Goal: Transaction & Acquisition: Purchase product/service

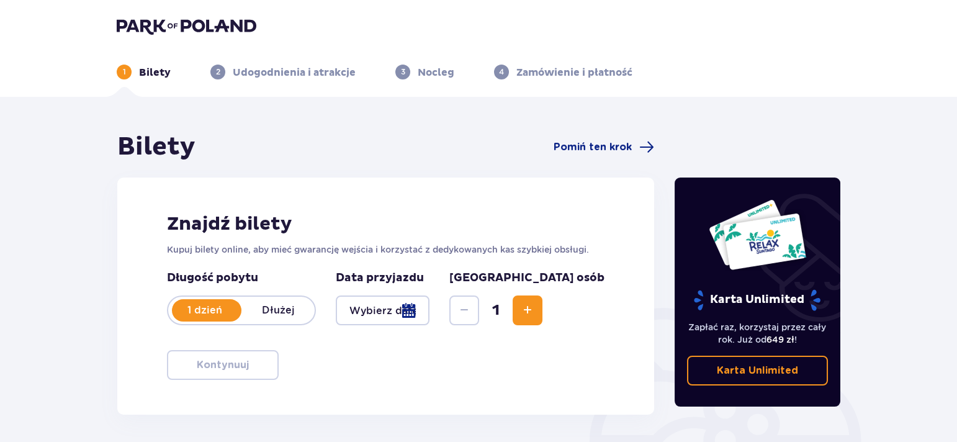
click at [237, 302] on div at bounding box center [207, 310] width 70 height 22
click at [210, 309] on p "1 dzień" at bounding box center [204, 311] width 73 height 14
click at [429, 313] on div at bounding box center [383, 310] width 94 height 30
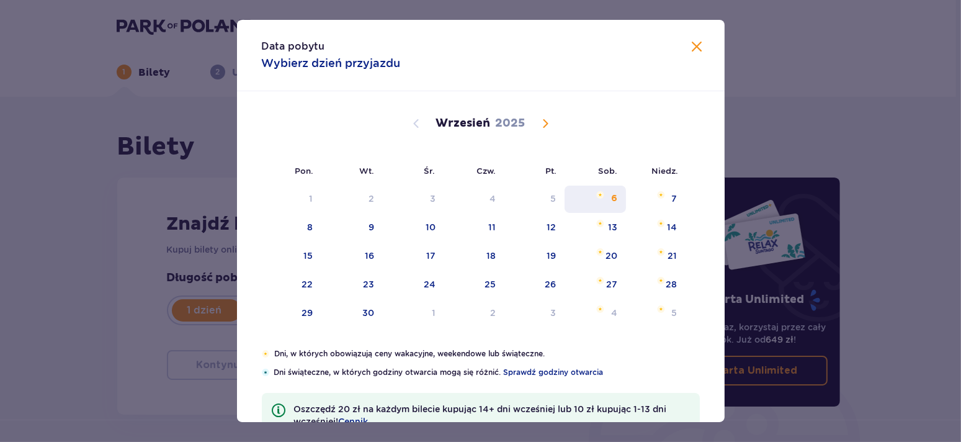
click at [614, 194] on div "6" at bounding box center [614, 198] width 6 height 12
type input "06.09.25"
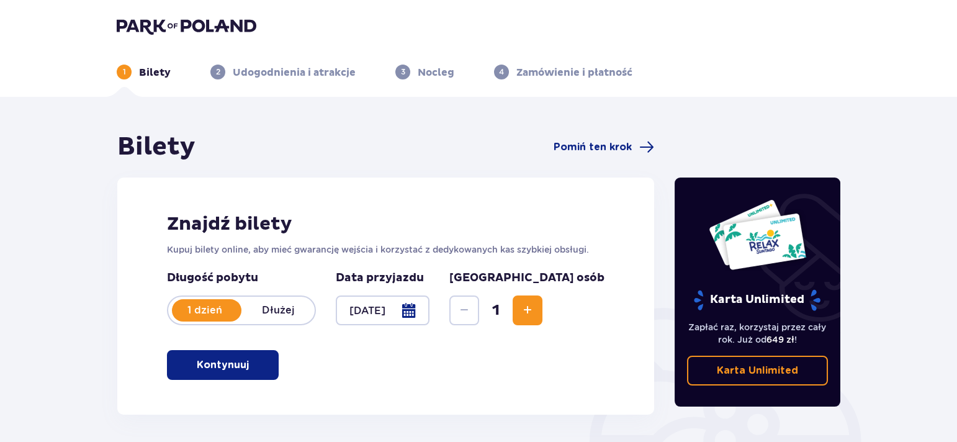
click at [542, 310] on button "Increase" at bounding box center [528, 310] width 30 height 30
click at [238, 372] on button "Kontynuuj" at bounding box center [223, 365] width 112 height 30
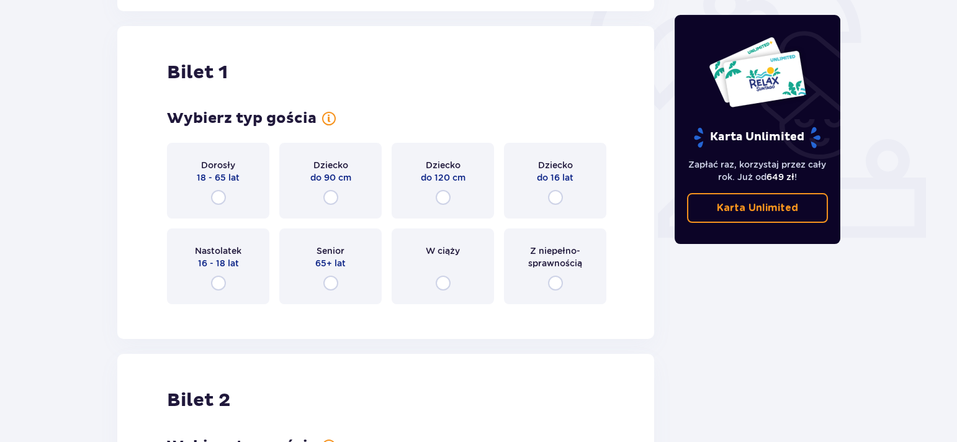
scroll to position [414, 0]
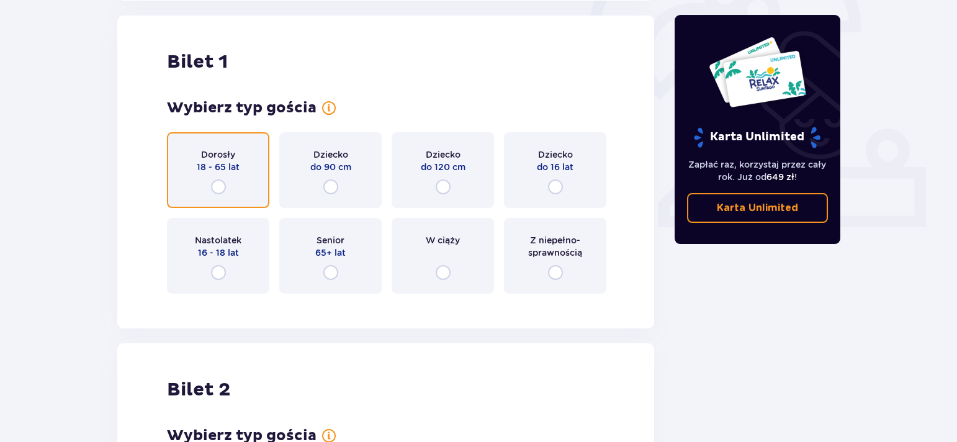
click at [220, 184] on input "radio" at bounding box center [218, 186] width 15 height 15
radio input "true"
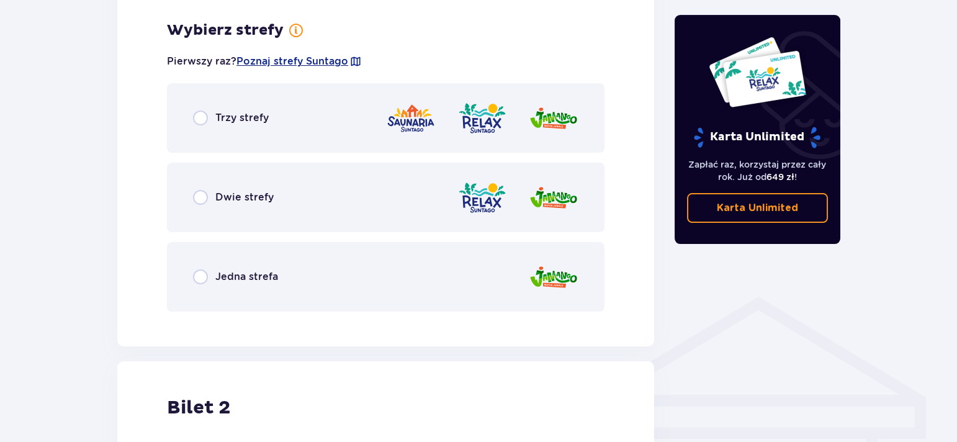
scroll to position [717, 0]
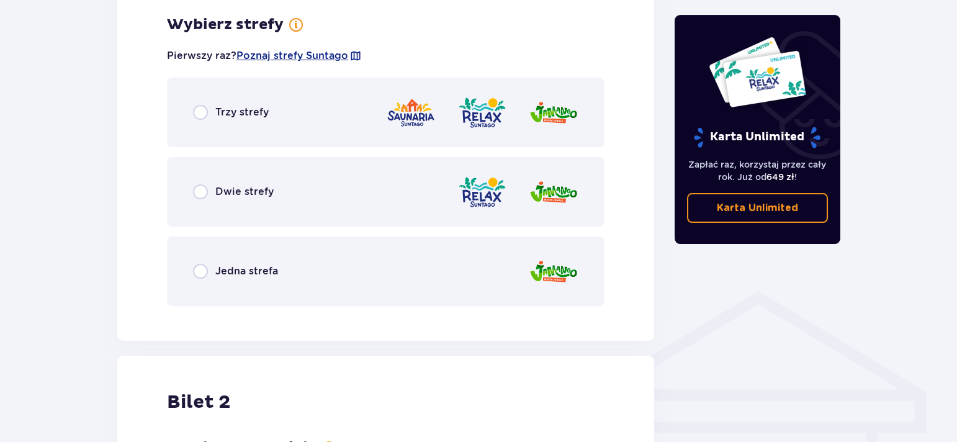
click at [210, 266] on div "Jedna strefa" at bounding box center [235, 271] width 85 height 15
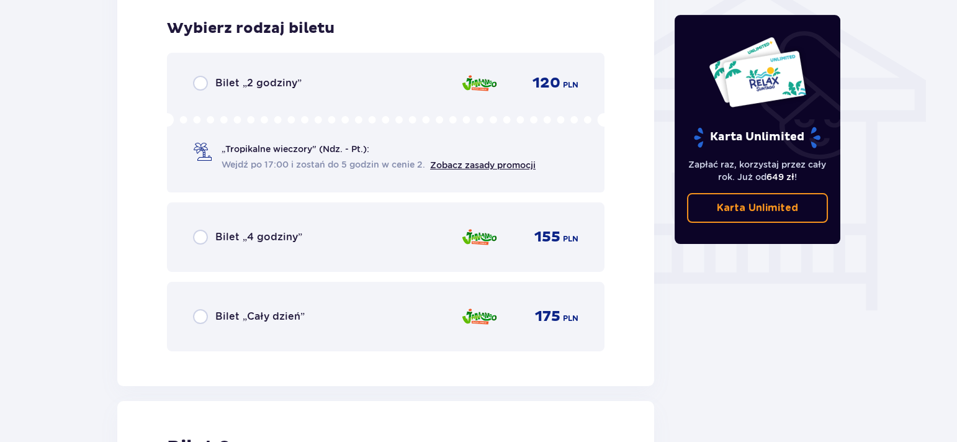
scroll to position [1032, 0]
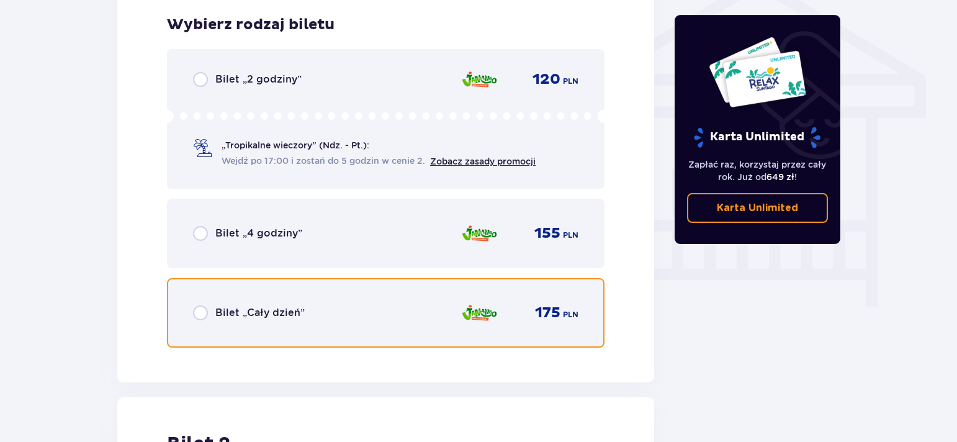
click at [199, 308] on input "radio" at bounding box center [200, 312] width 15 height 15
radio input "true"
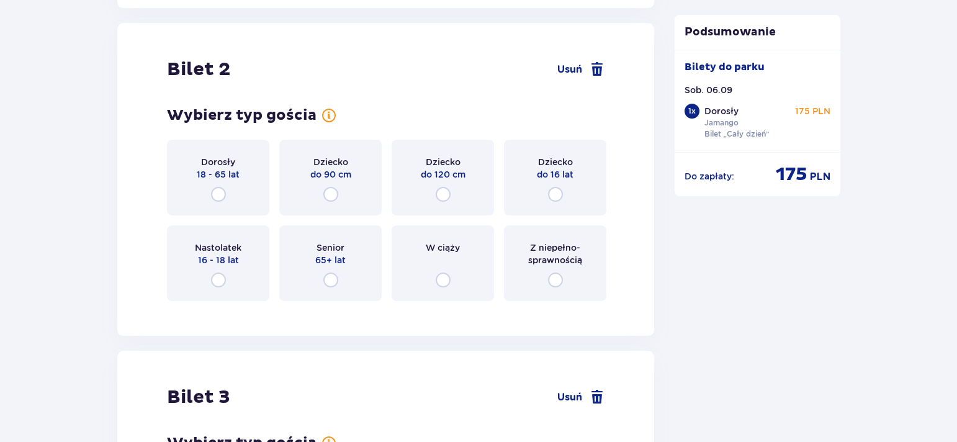
scroll to position [1414, 0]
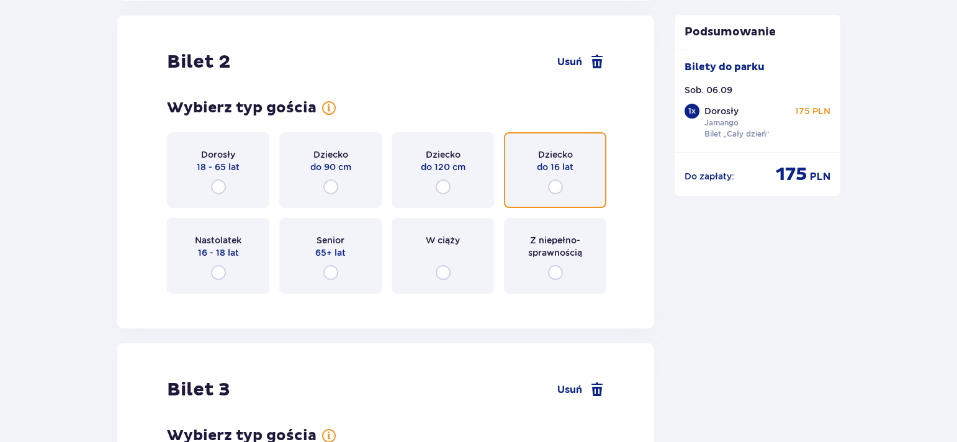
click at [557, 187] on input "radio" at bounding box center [555, 186] width 15 height 15
radio input "true"
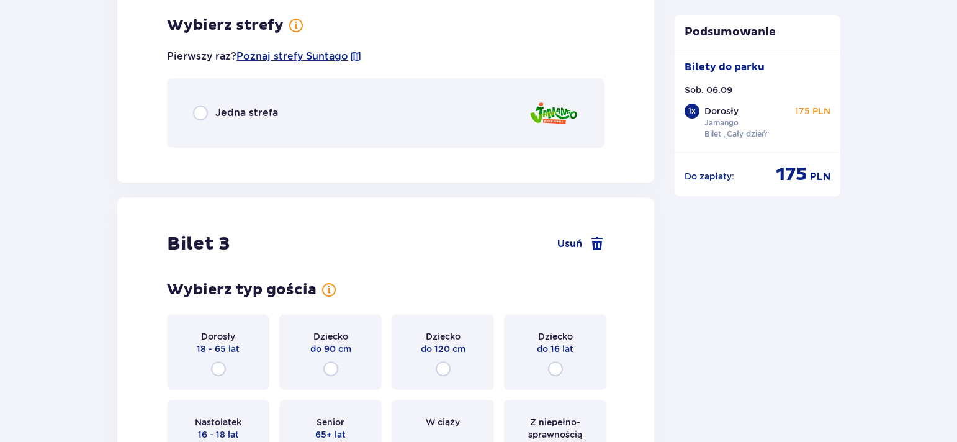
scroll to position [1717, 0]
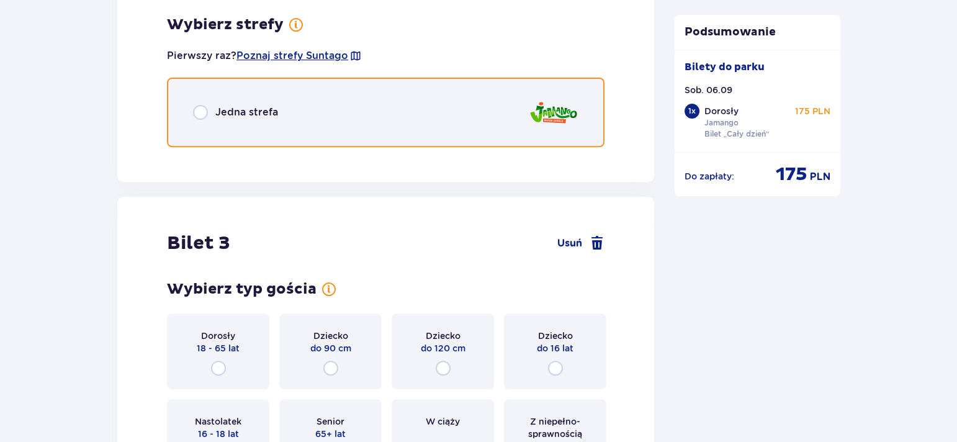
click at [201, 108] on input "radio" at bounding box center [200, 112] width 15 height 15
radio input "true"
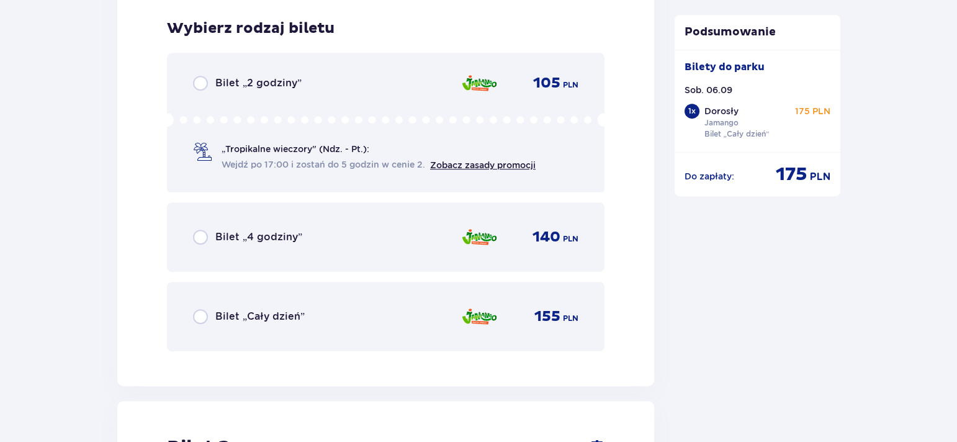
scroll to position [1873, 0]
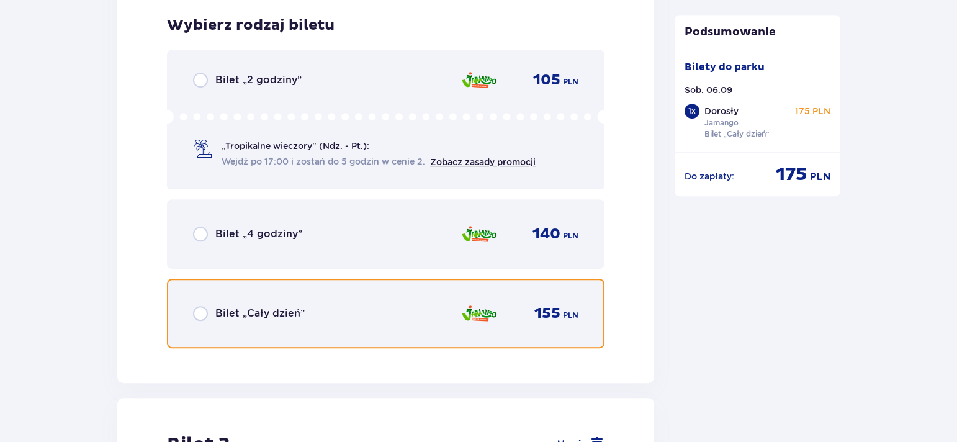
click at [204, 310] on input "radio" at bounding box center [200, 313] width 15 height 15
radio input "true"
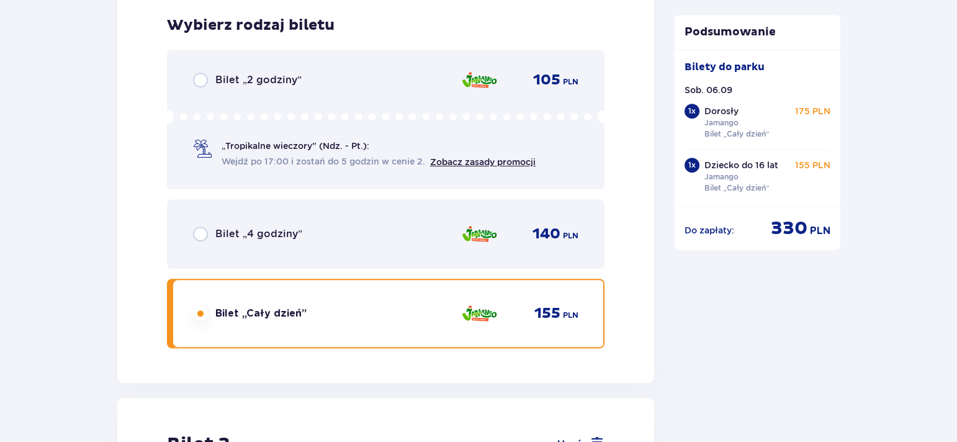
scroll to position [2254, 0]
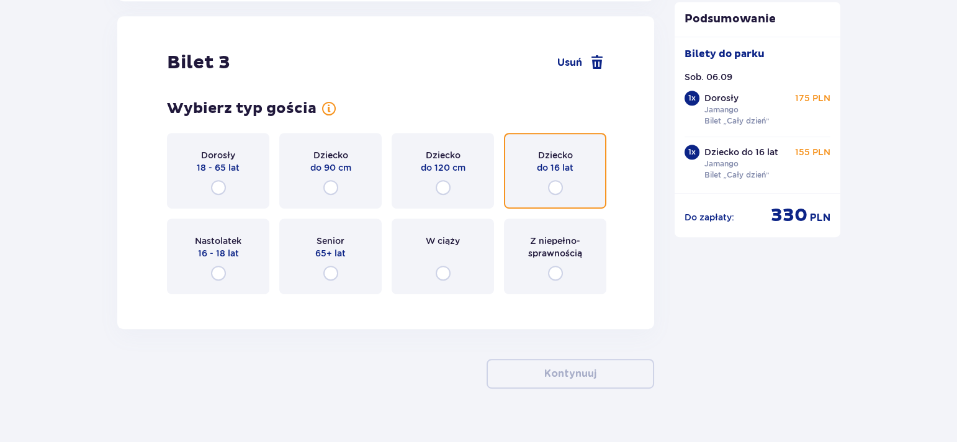
click at [557, 186] on input "radio" at bounding box center [555, 187] width 15 height 15
radio input "true"
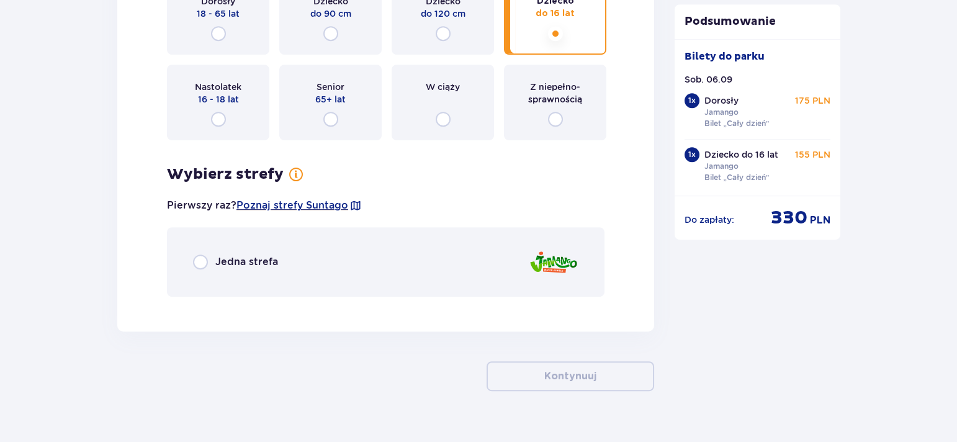
scroll to position [2431, 0]
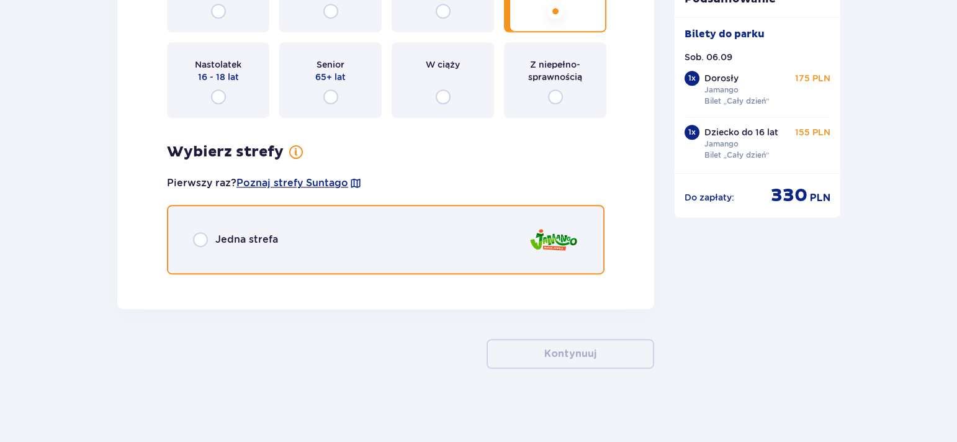
click at [202, 234] on input "radio" at bounding box center [200, 239] width 15 height 15
radio input "true"
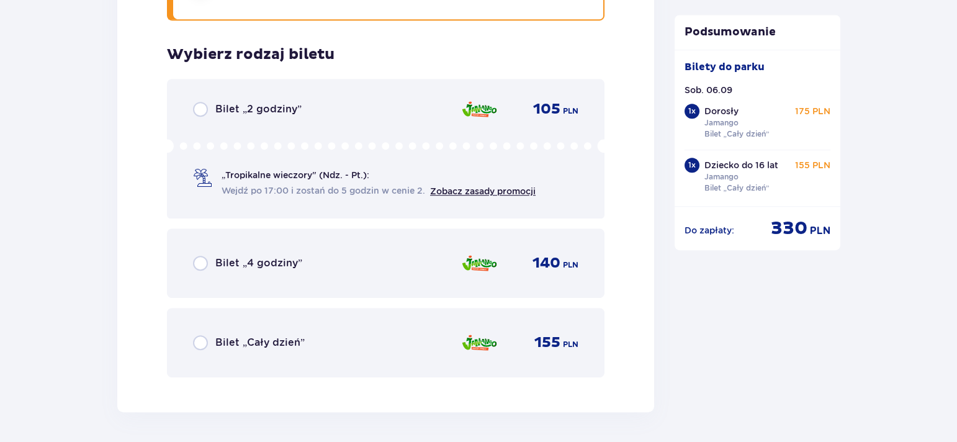
scroll to position [2713, 0]
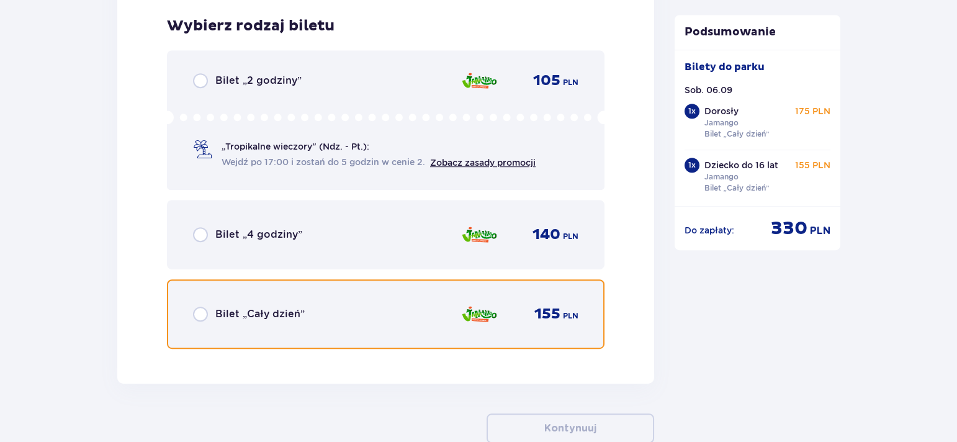
click at [202, 307] on input "radio" at bounding box center [200, 314] width 15 height 15
radio input "true"
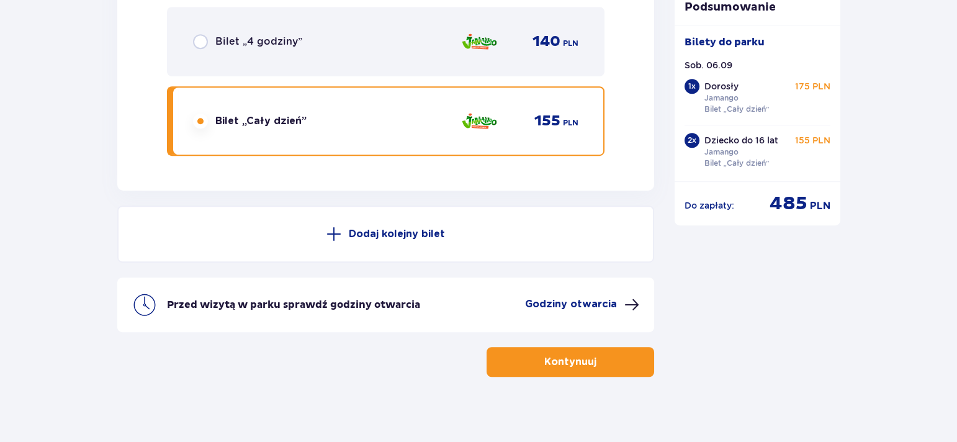
scroll to position [2913, 0]
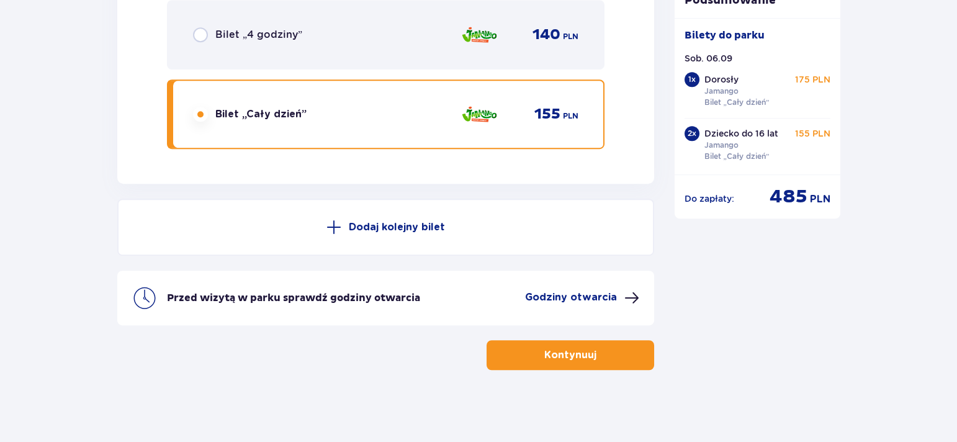
click at [587, 353] on button "Kontynuuj" at bounding box center [571, 355] width 168 height 30
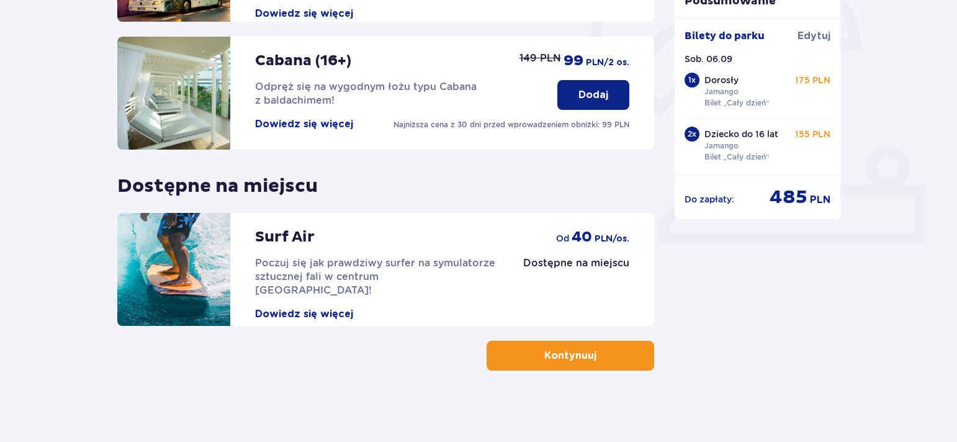
scroll to position [399, 0]
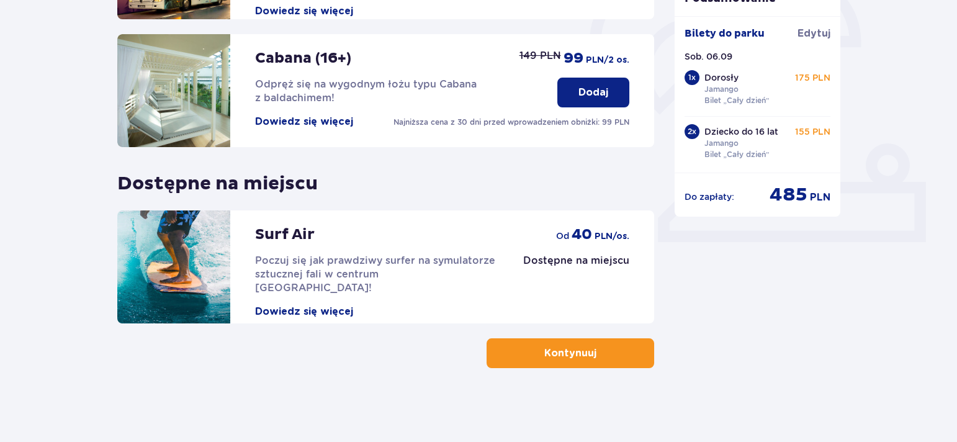
click at [615, 349] on button "Kontynuuj" at bounding box center [571, 353] width 168 height 30
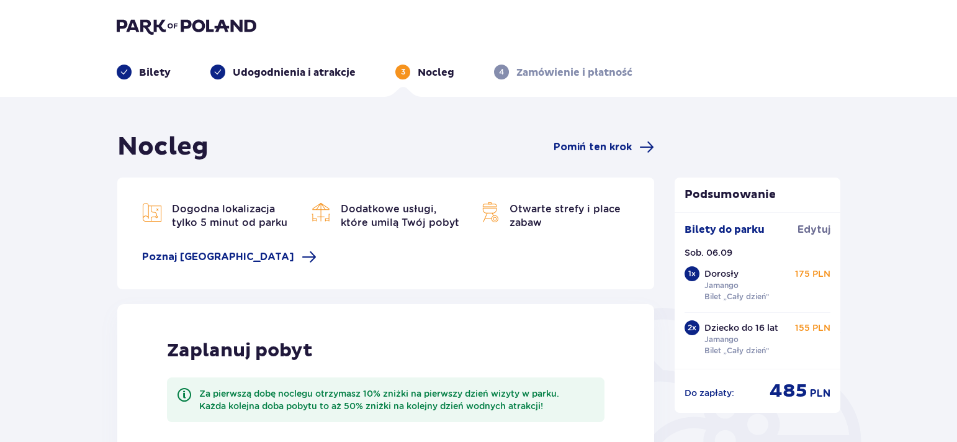
click at [887, 285] on div "Nocleg Pomiń ten krok Dogodna lokalizacja tylko 5 minut od parku Dodatkowe usłu…" at bounding box center [478, 421] width 957 height 649
click at [914, 241] on div "Nocleg Pomiń ten krok Dogodna lokalizacja tylko 5 minut od parku Dodatkowe usłu…" at bounding box center [478, 421] width 957 height 649
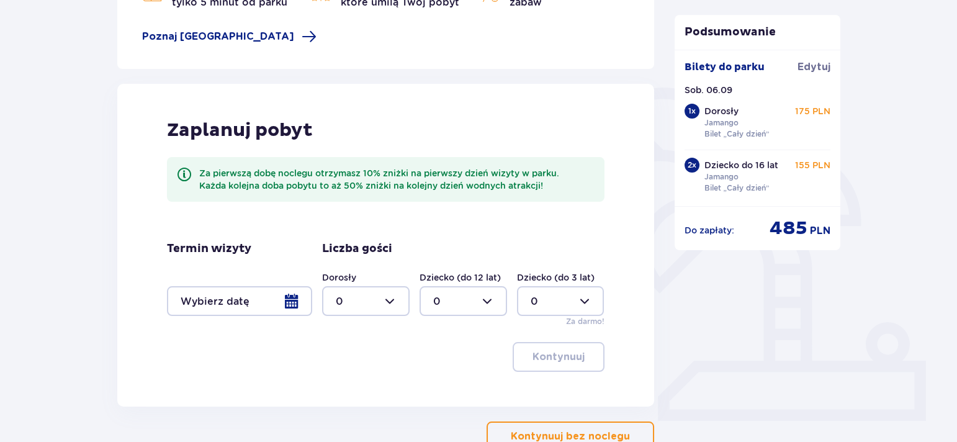
scroll to position [304, 0]
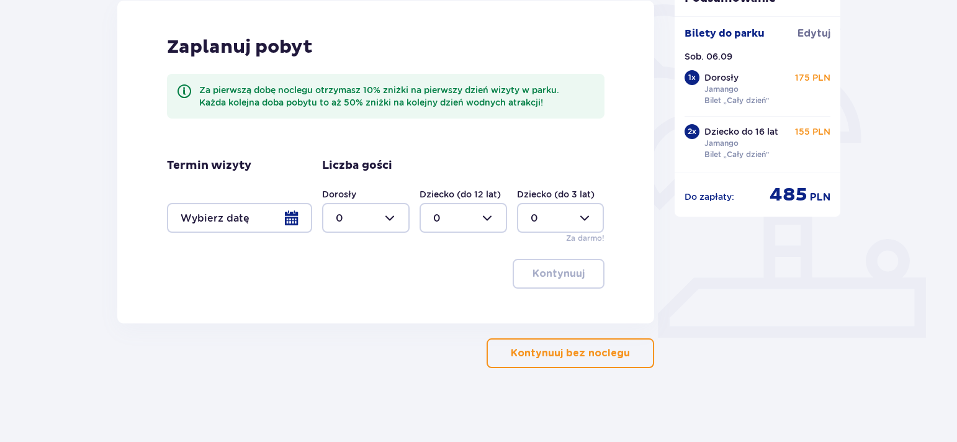
click at [625, 356] on span "button" at bounding box center [632, 353] width 15 height 15
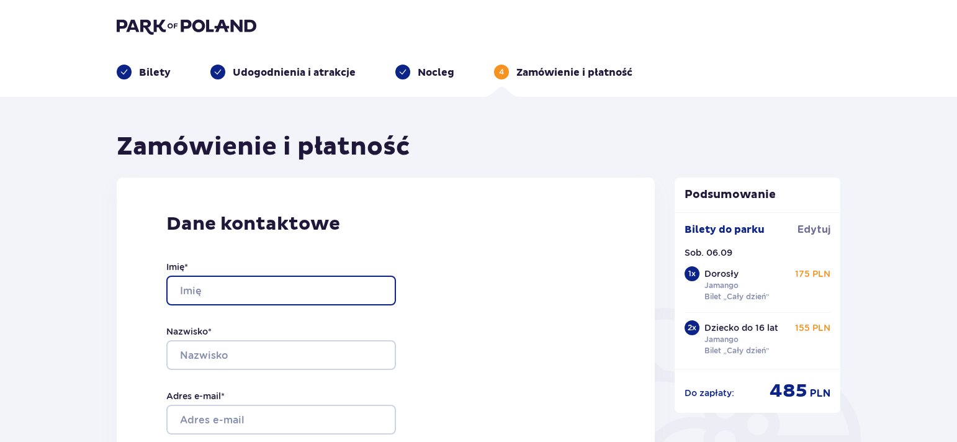
click at [245, 282] on input "Imię *" at bounding box center [281, 291] width 230 height 30
type input "EWA"
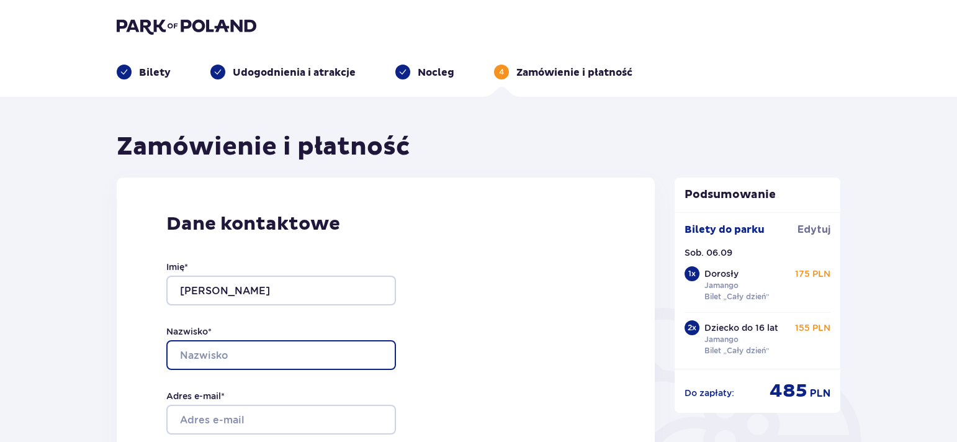
type input "KUPTEL-SACZUK"
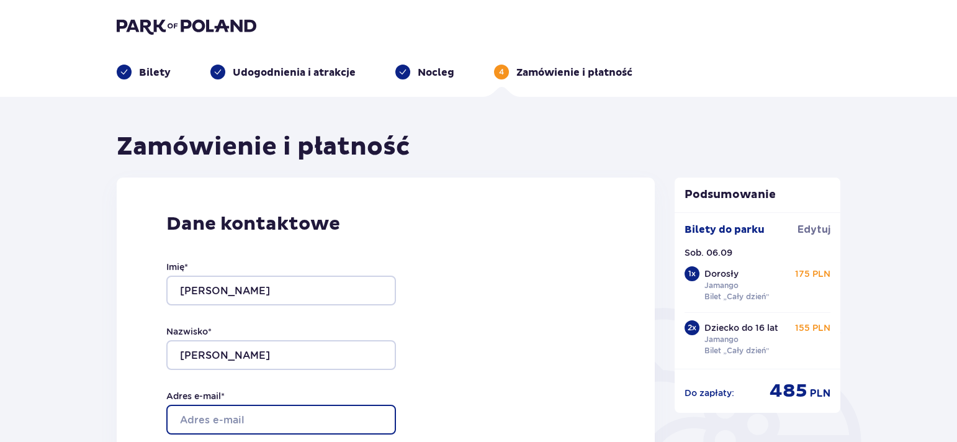
type input "[EMAIL_ADDRESS][DOMAIN_NAME]"
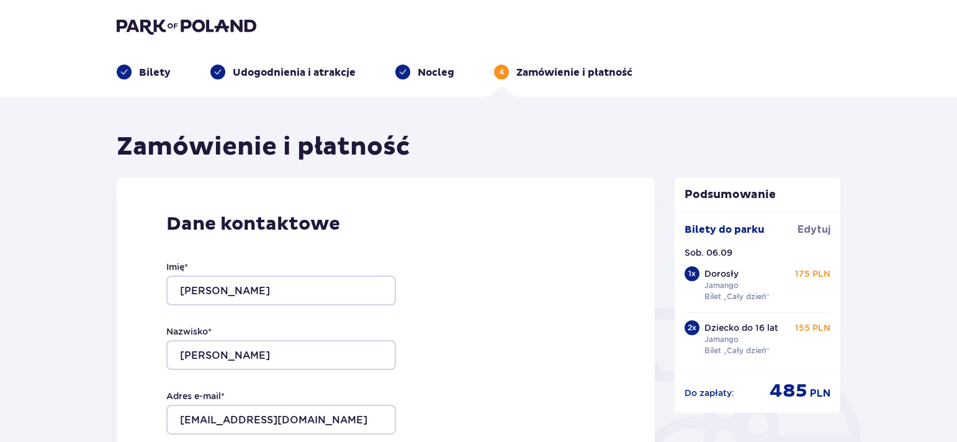
type input "[EMAIL_ADDRESS][DOMAIN_NAME]"
type input "662171096"
click at [426, 289] on div "Dane kontaktowe Imię * EWA Nazwisko * KUPTEL-SACZUK Adres e-mail * ewakuptel@wp…" at bounding box center [386, 438] width 538 height 521
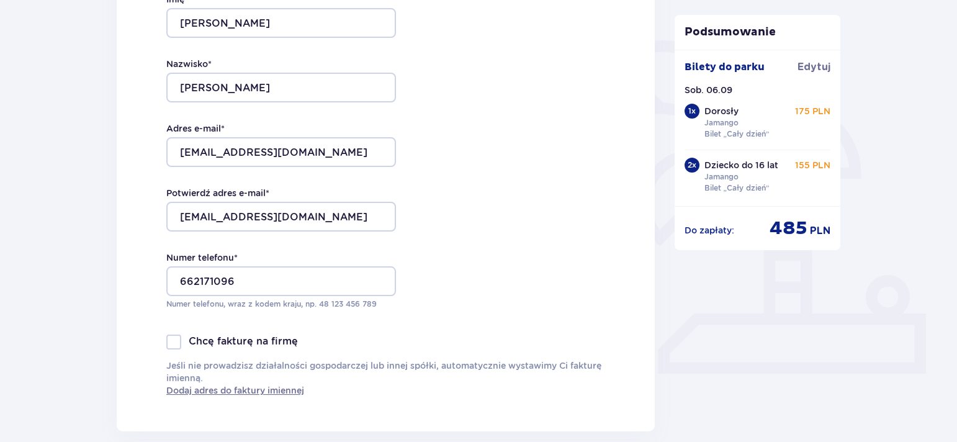
scroll to position [269, 0]
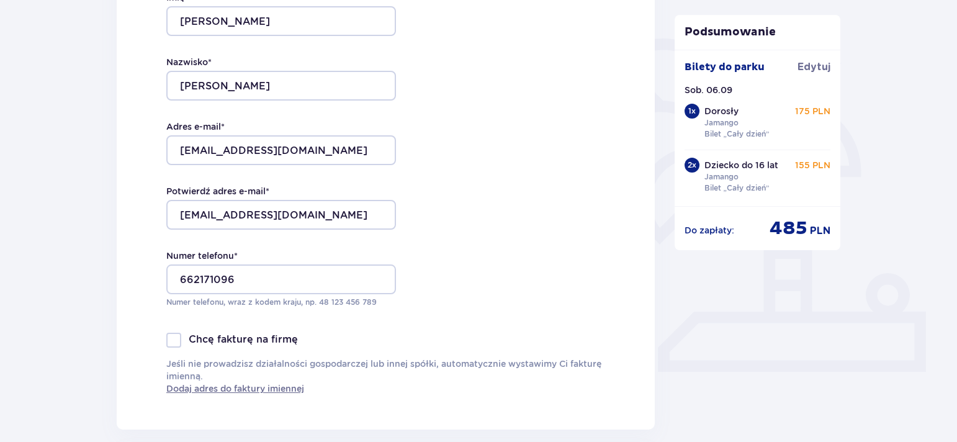
click at [462, 292] on div "Dane kontaktowe Imię * EWA Nazwisko * KUPTEL-SACZUK Adres e-mail * ewakuptel@wp…" at bounding box center [386, 168] width 538 height 521
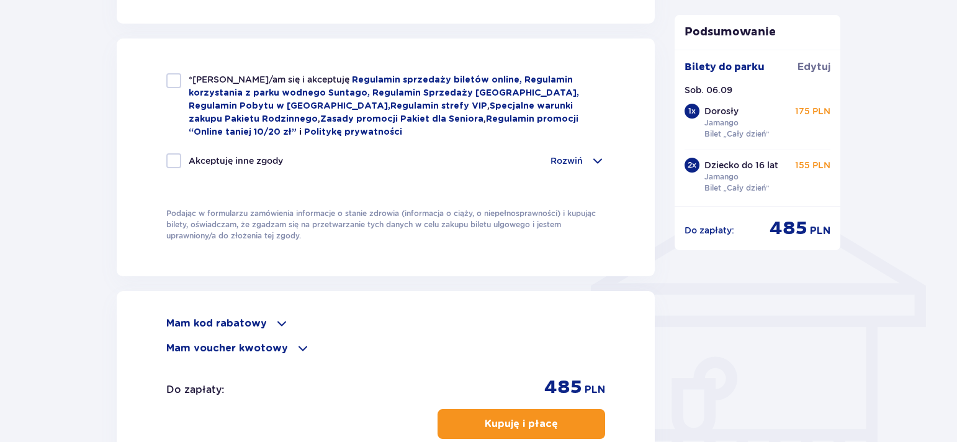
scroll to position [834, 0]
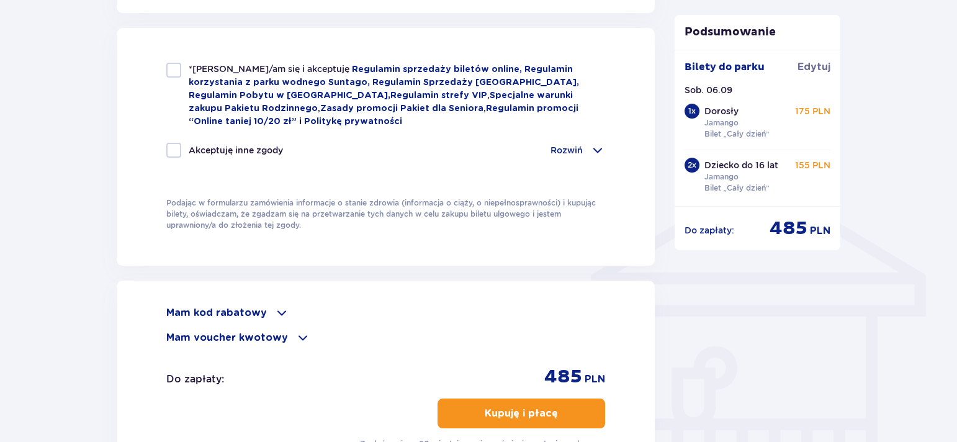
click at [176, 69] on div at bounding box center [173, 70] width 15 height 15
checkbox input "true"
click at [176, 146] on div at bounding box center [173, 150] width 15 height 15
checkbox input "true"
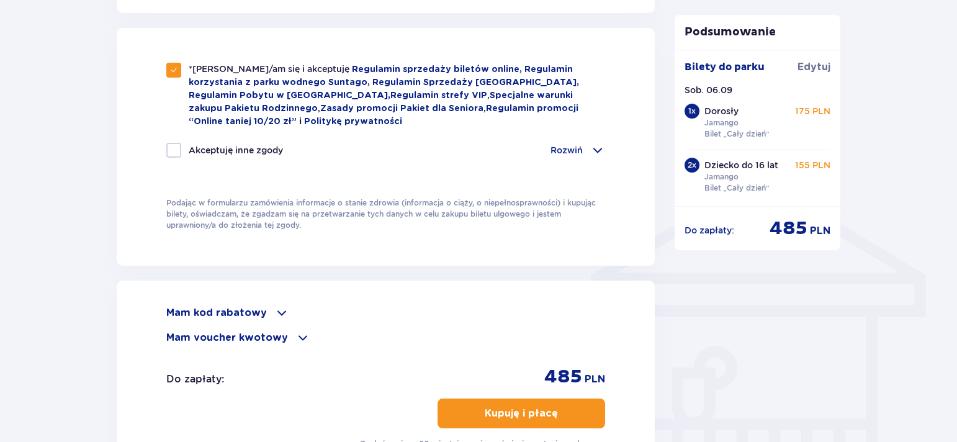
checkbox input "true"
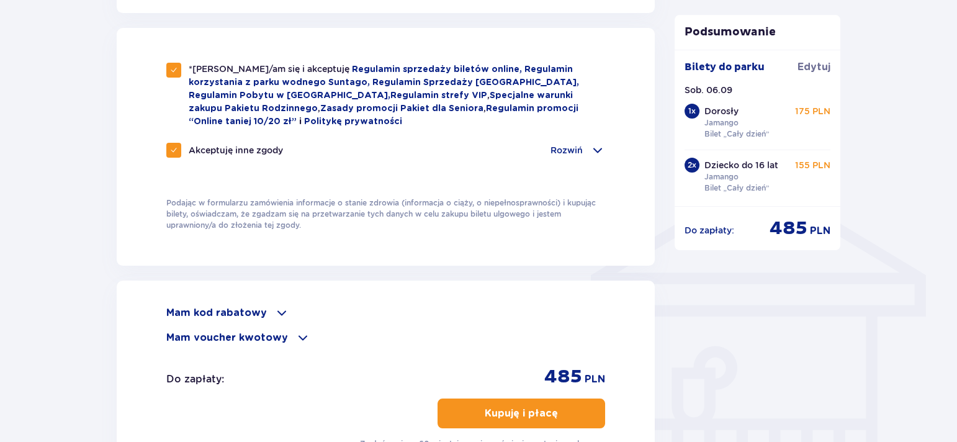
click at [536, 410] on p "Kupuję i płacę" at bounding box center [521, 414] width 73 height 14
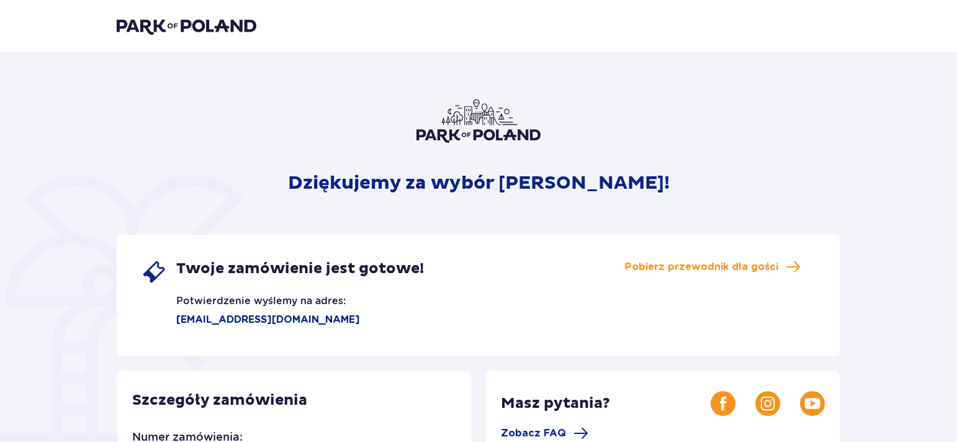
click at [693, 312] on div "Twoje zamówienie jest gotowe! Potwierdzenie wyślemy na adres: [EMAIL_ADDRESS][D…" at bounding box center [479, 296] width 724 height 122
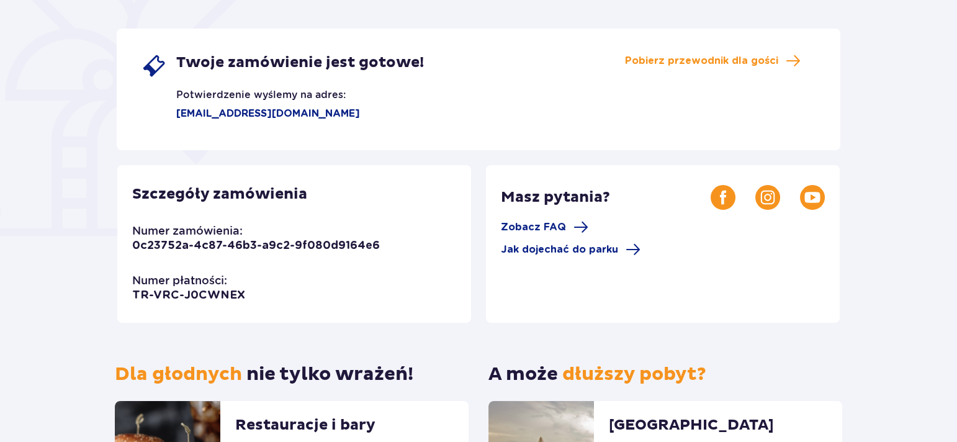
scroll to position [196, 0]
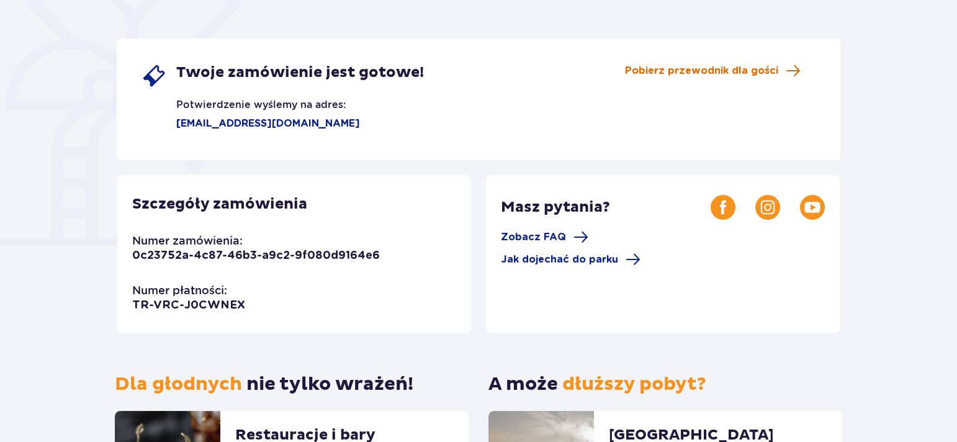
click at [755, 64] on span "Pobierz przewodnik dla gości" at bounding box center [701, 71] width 153 height 14
